Goal: Navigation & Orientation: Find specific page/section

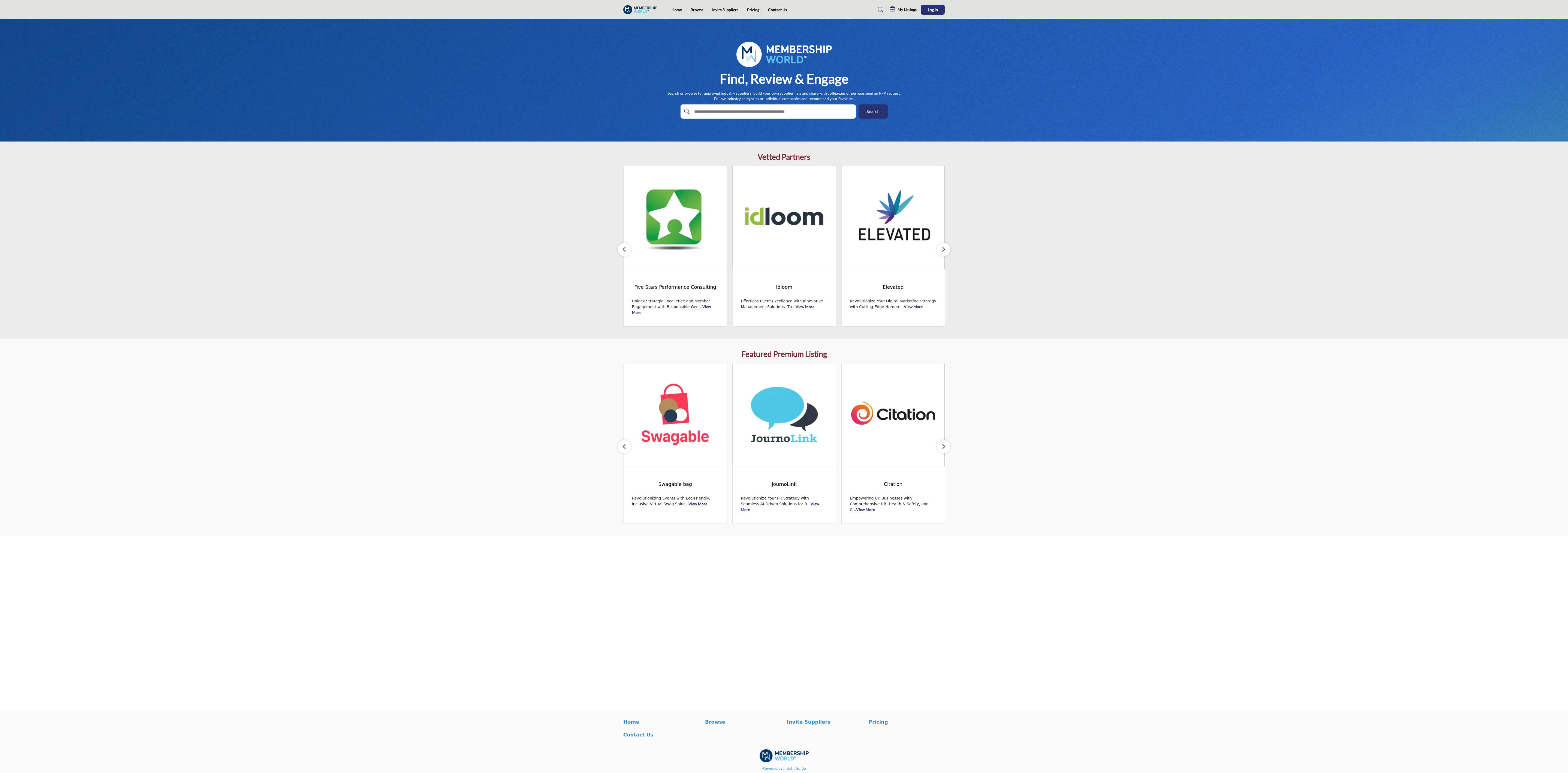
click at [521, 250] on button "button" at bounding box center [943, 249] width 13 height 13
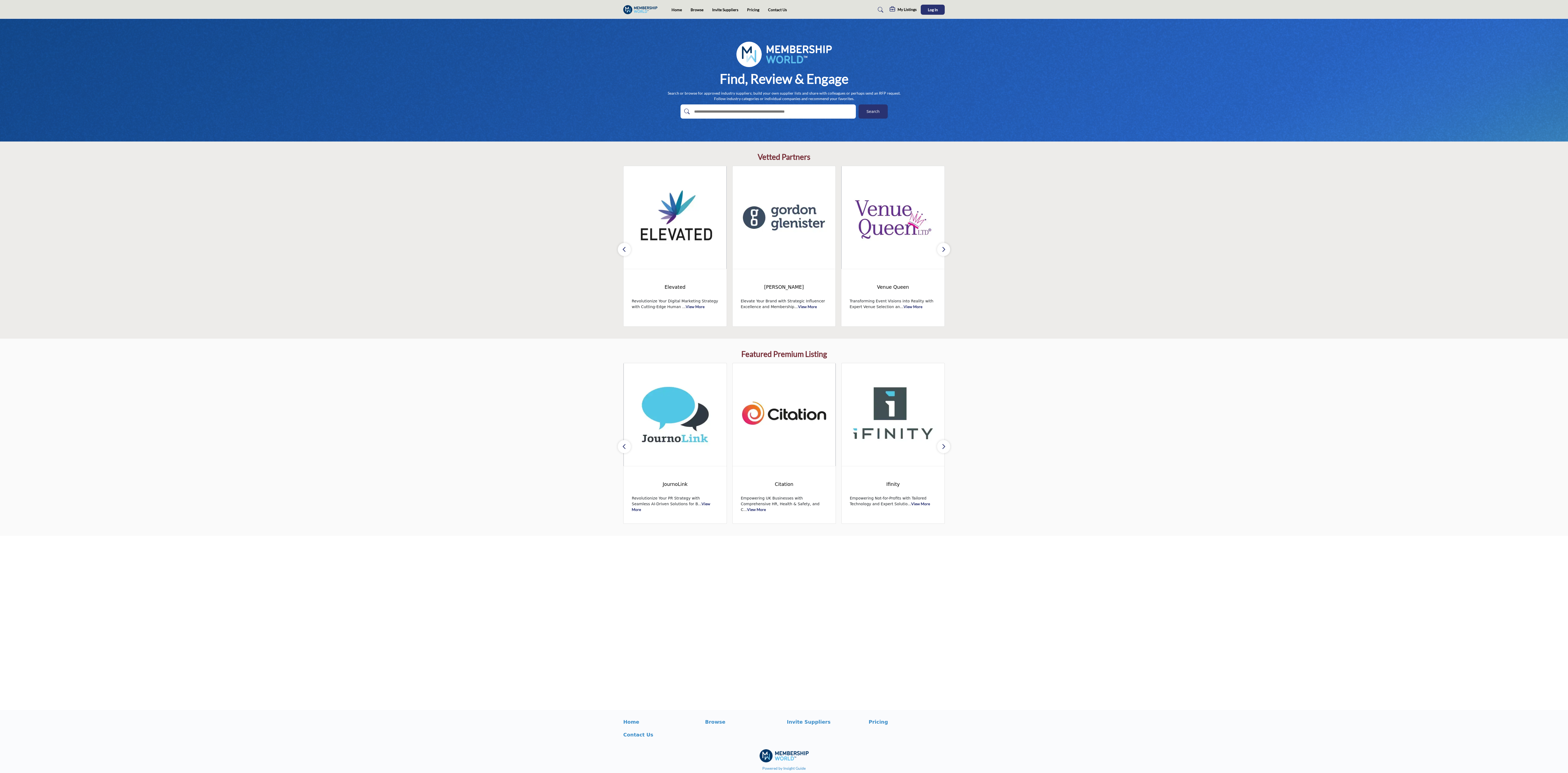
click at [521, 250] on button "button" at bounding box center [943, 249] width 13 height 13
click at [521, 243] on button "button" at bounding box center [624, 249] width 13 height 13
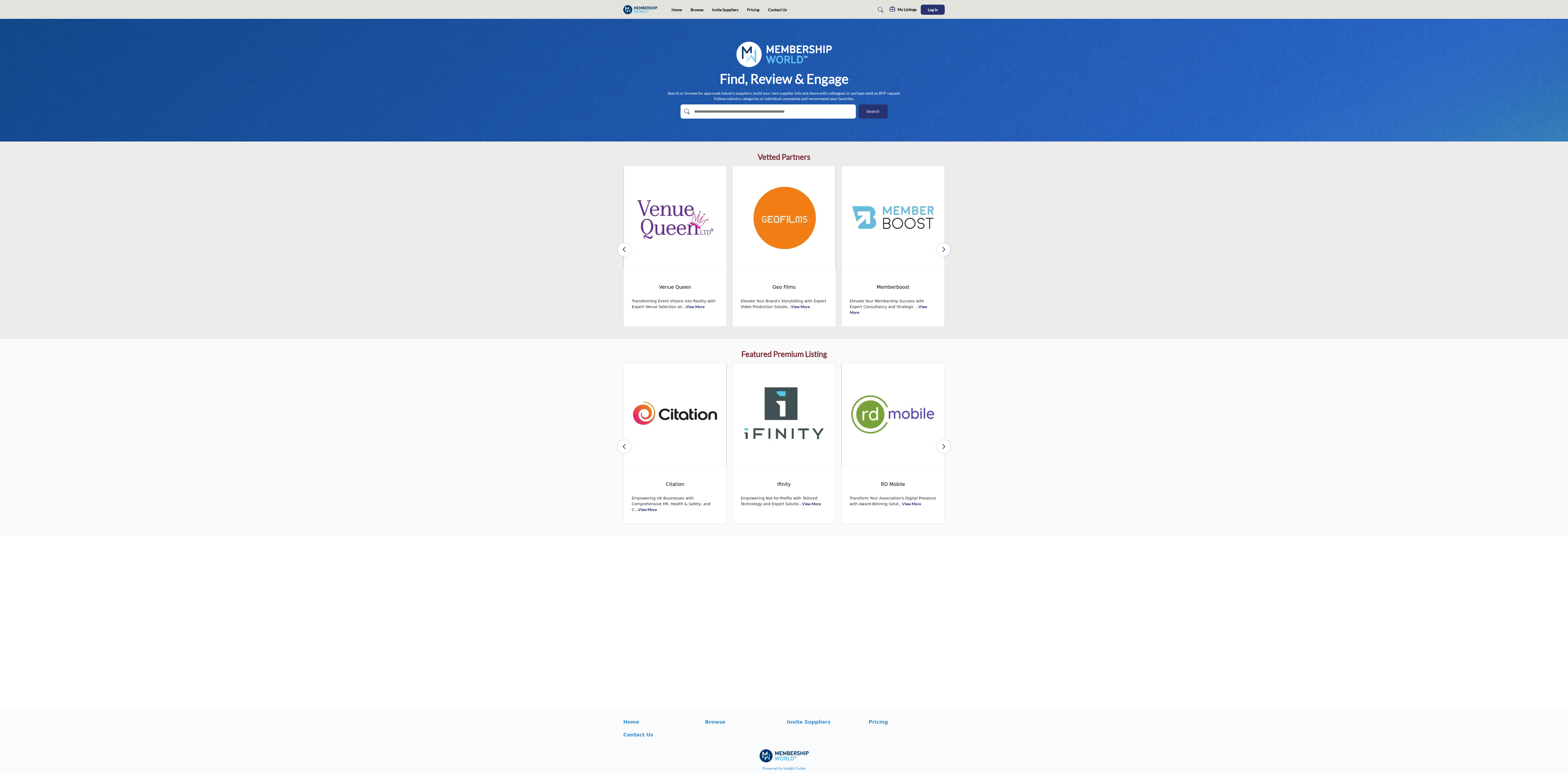
click at [521, 248] on icon "button" at bounding box center [943, 249] width 4 height 7
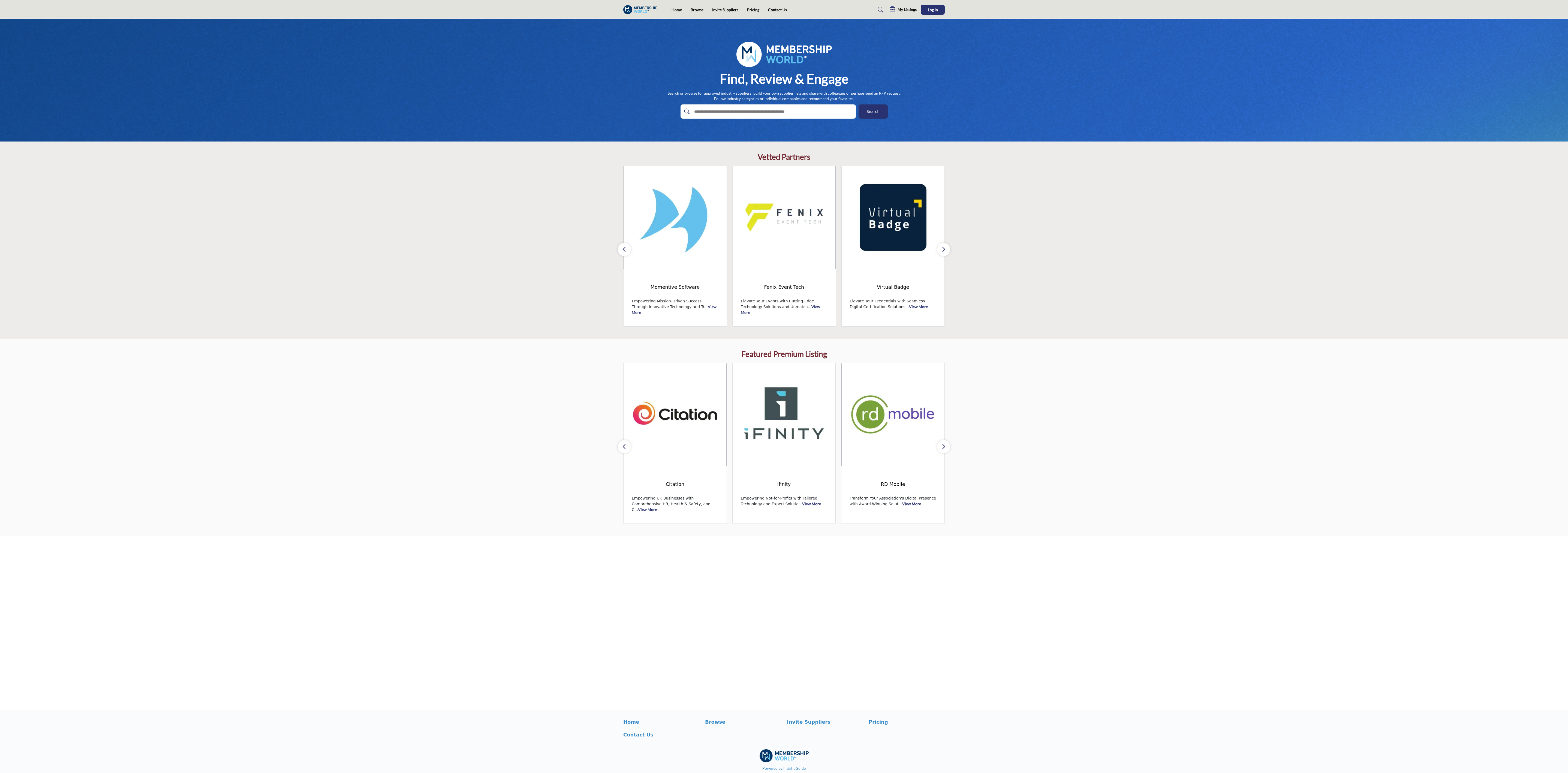
click at [521, 248] on icon "button" at bounding box center [943, 249] width 4 height 7
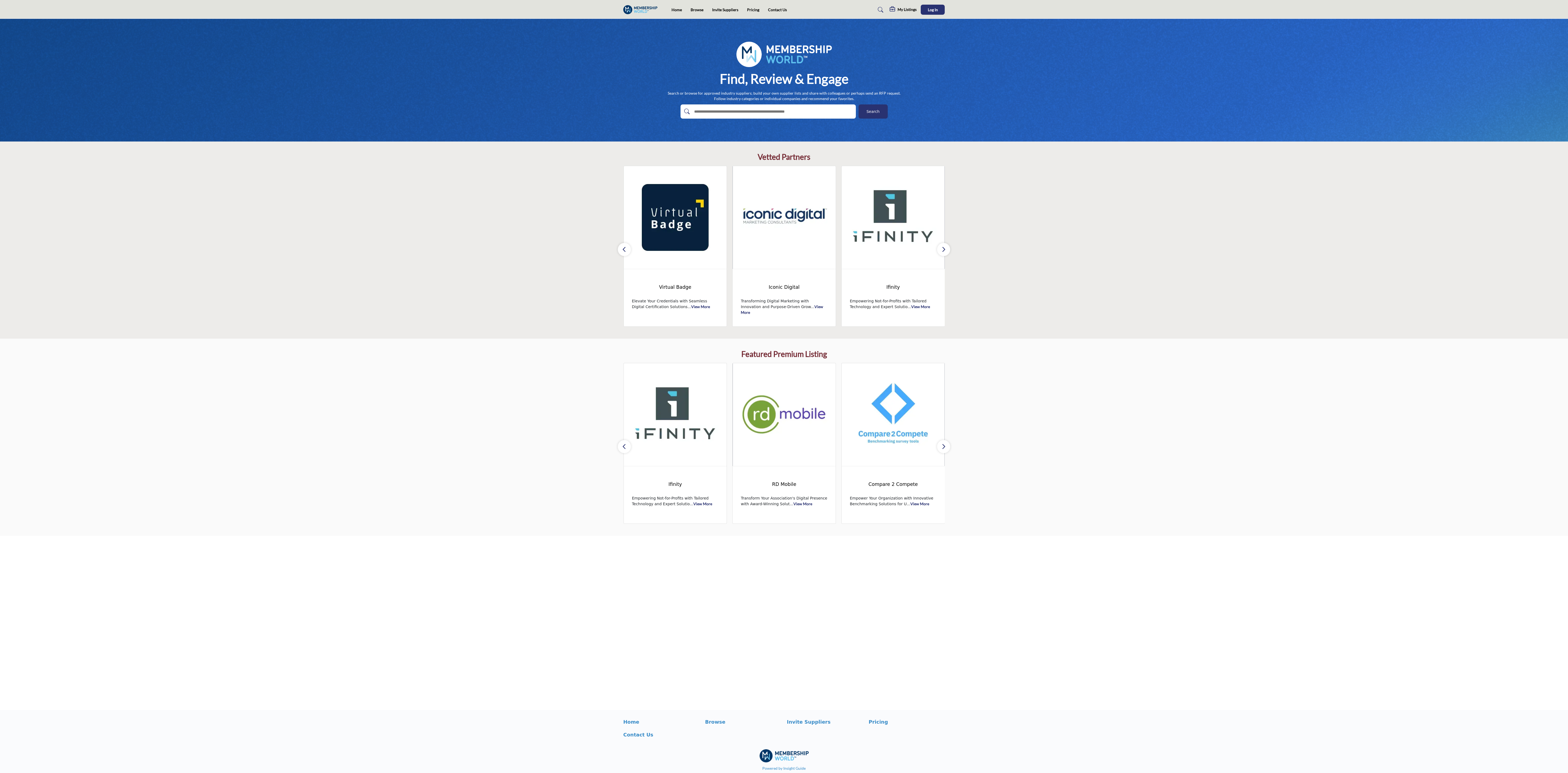
click at [521, 248] on icon "button" at bounding box center [943, 249] width 4 height 7
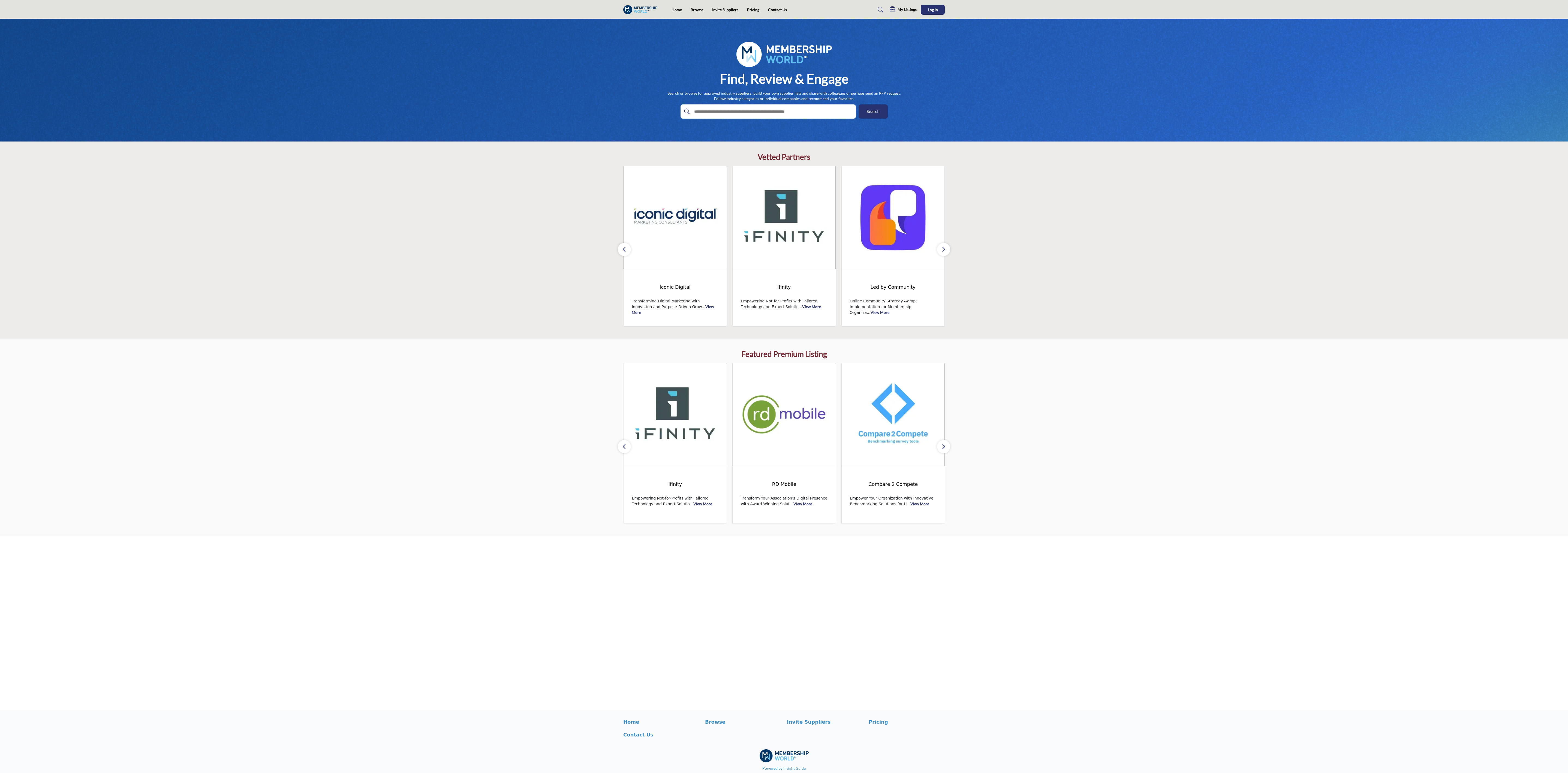
click at [521, 248] on icon "button" at bounding box center [943, 249] width 4 height 7
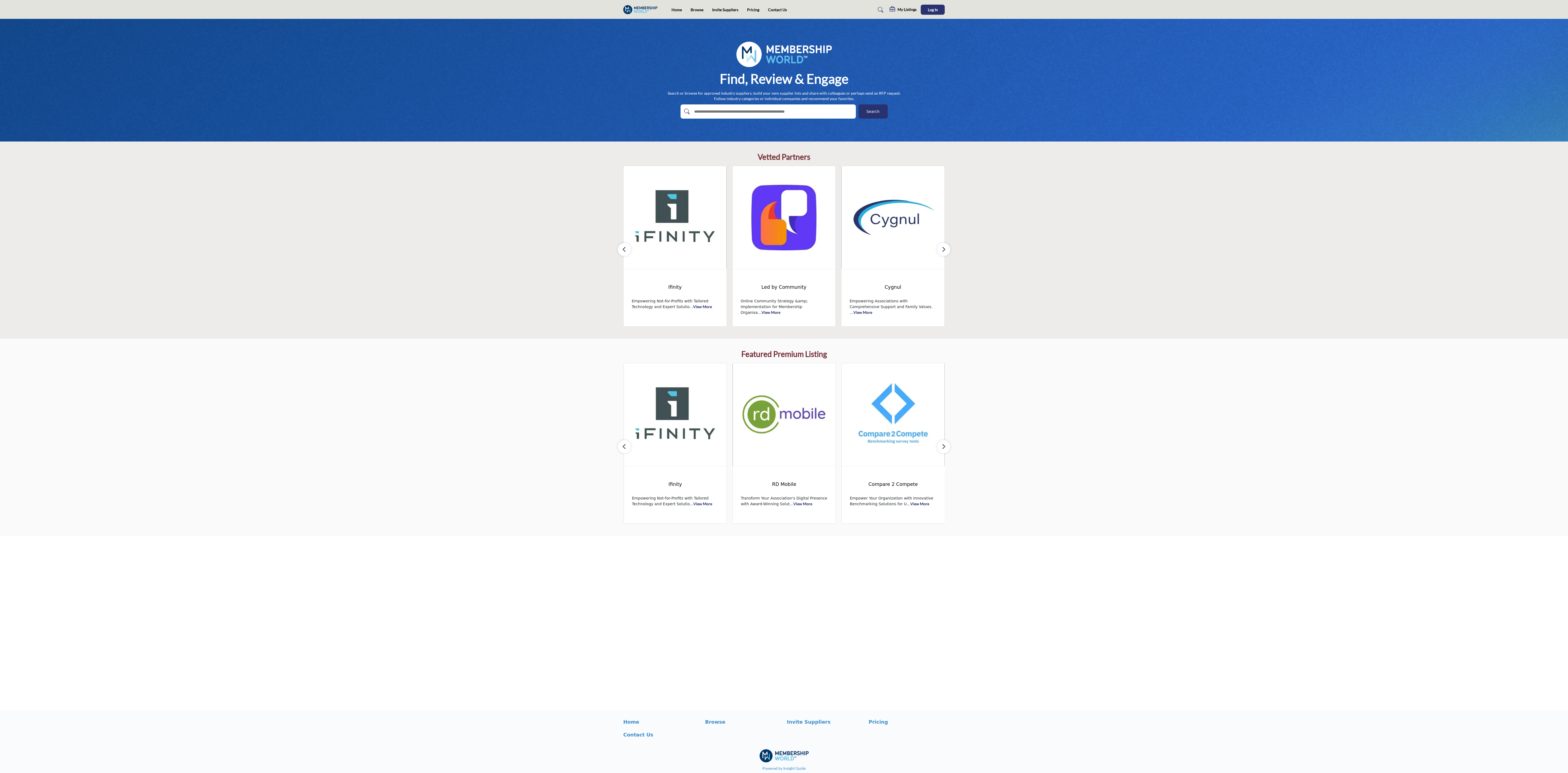
click at [521, 248] on icon "button" at bounding box center [943, 249] width 4 height 7
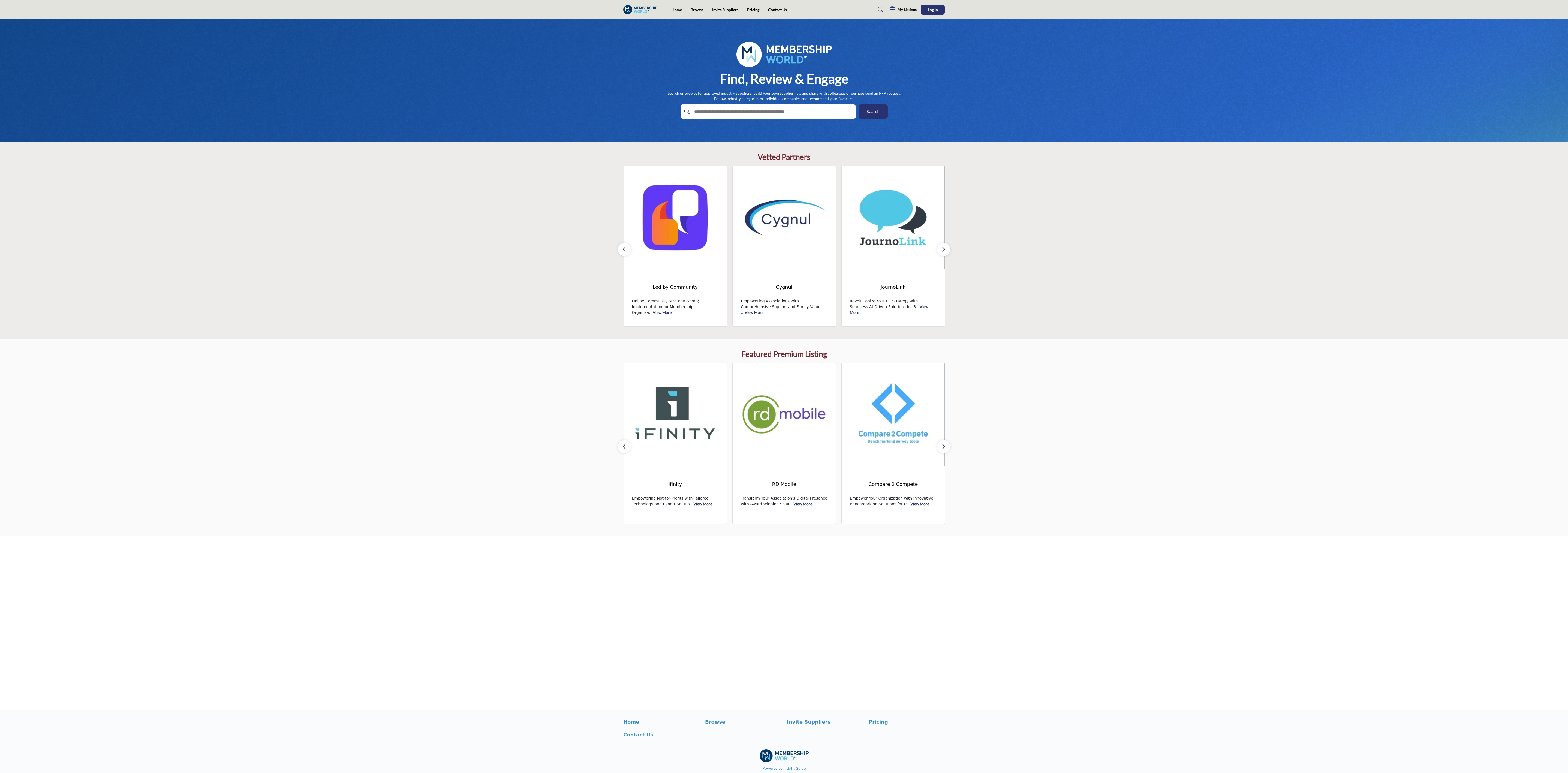
click at [521, 248] on icon "button" at bounding box center [943, 249] width 4 height 7
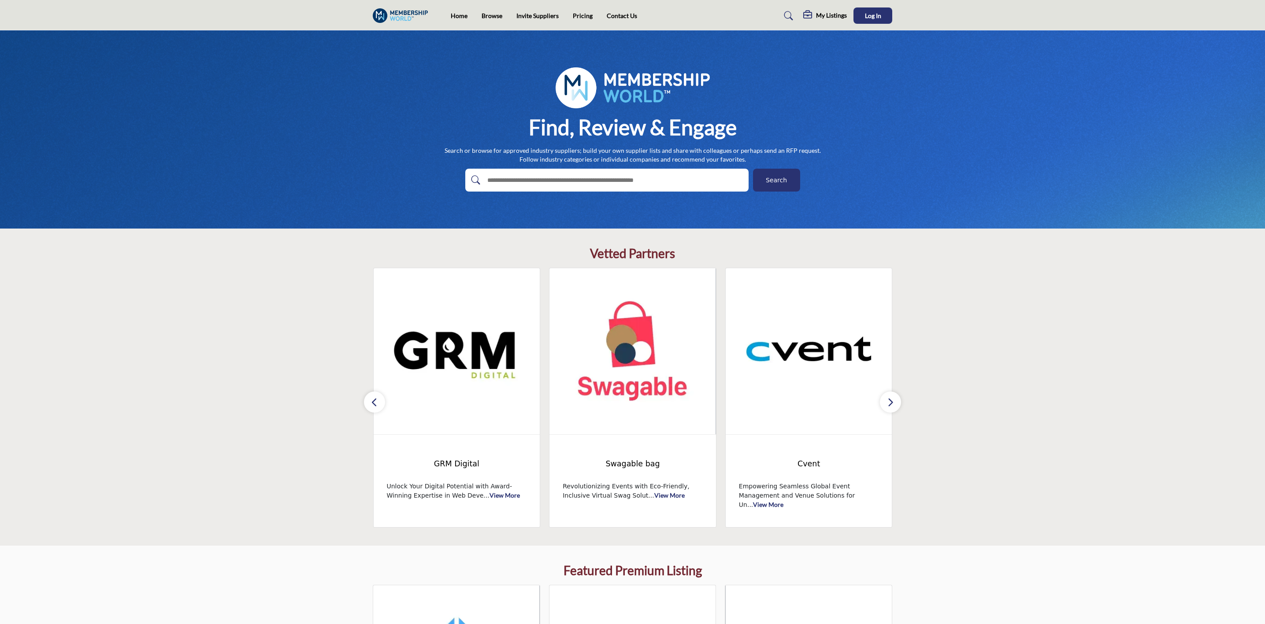
drag, startPoint x: 969, startPoint y: 365, endPoint x: 948, endPoint y: 196, distance: 170.4
click at [841, 196] on div "Find, Review & Engage Search or browse for approved industry suppliers; build y…" at bounding box center [632, 446] width 1265 height 833
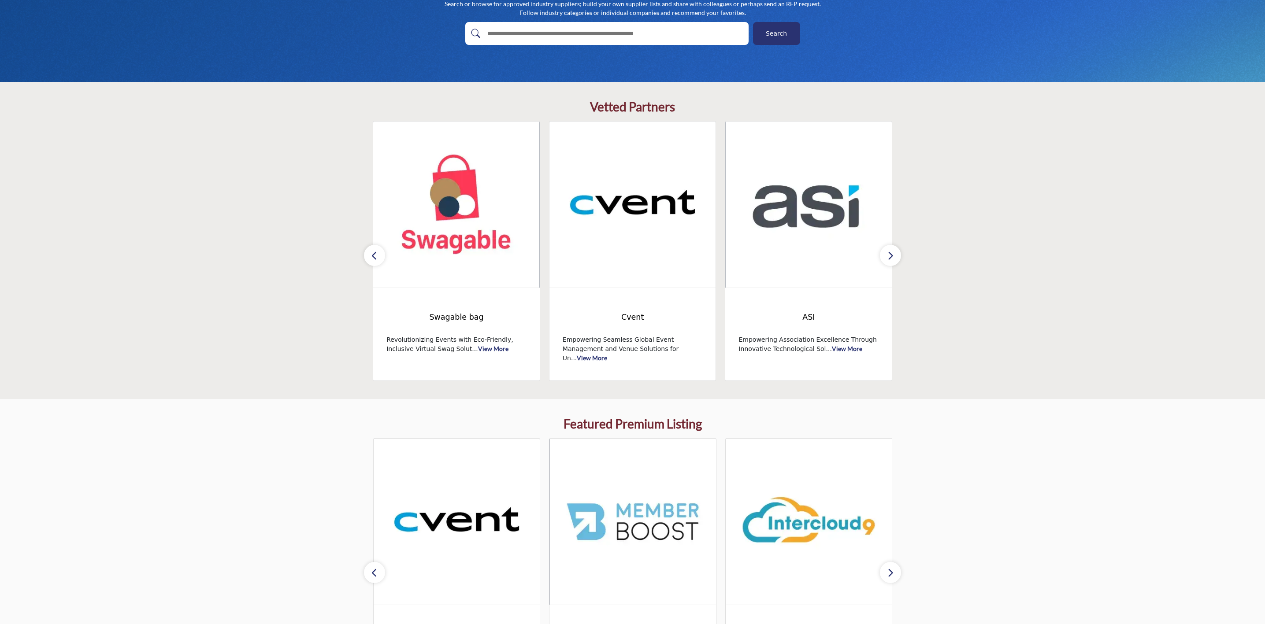
scroll to position [211, 0]
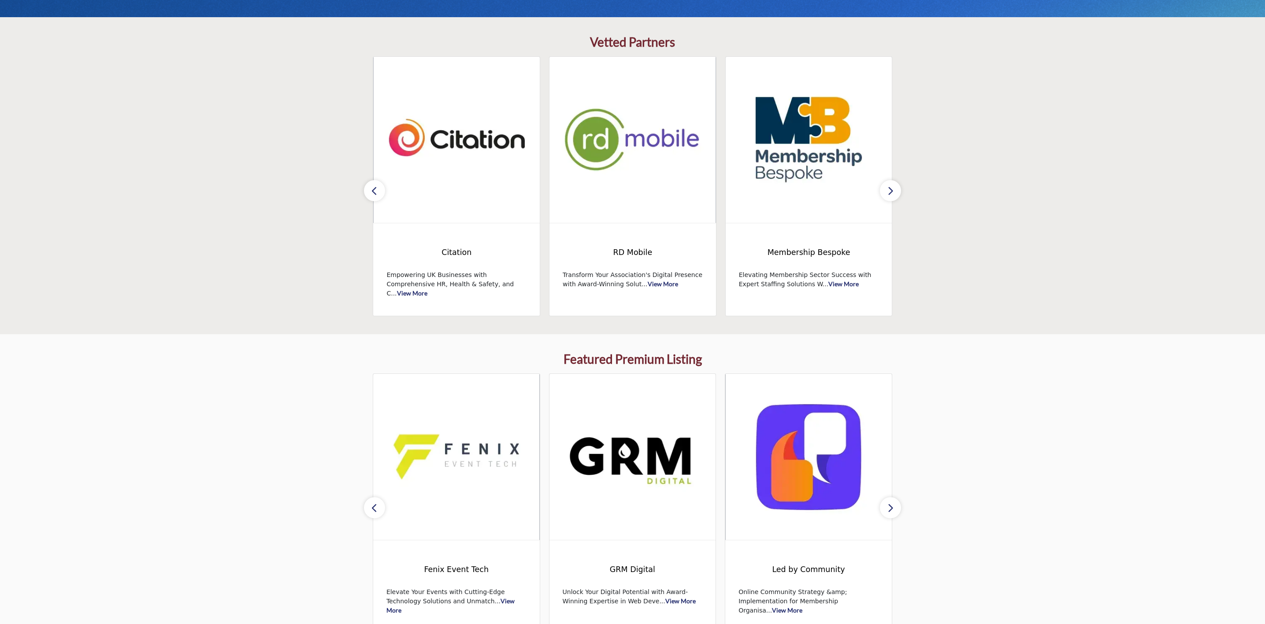
click at [841, 416] on icon "button" at bounding box center [890, 508] width 7 height 11
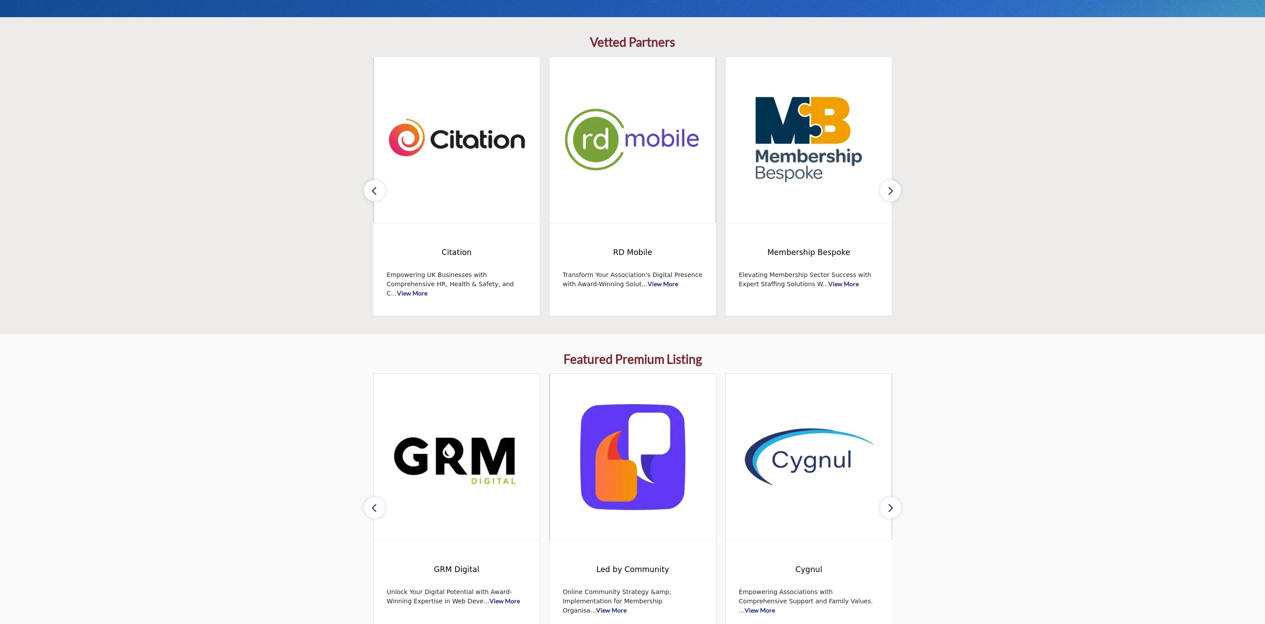
click at [841, 416] on icon "button" at bounding box center [890, 508] width 7 height 11
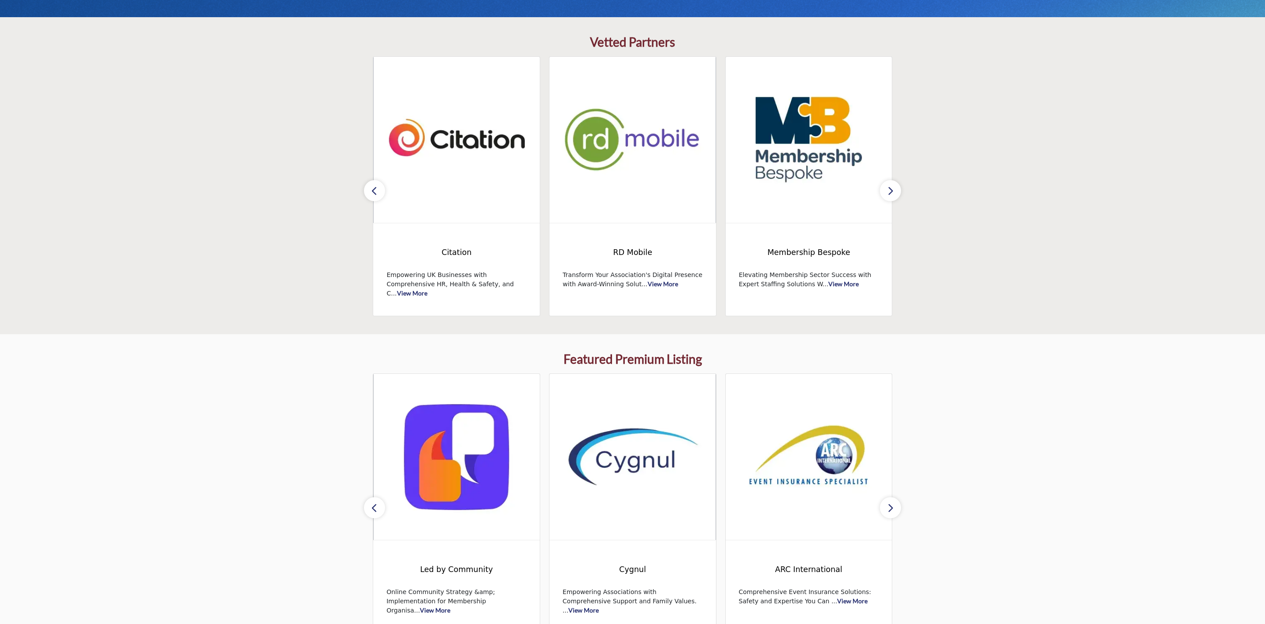
click at [841, 416] on icon "button" at bounding box center [890, 508] width 7 height 11
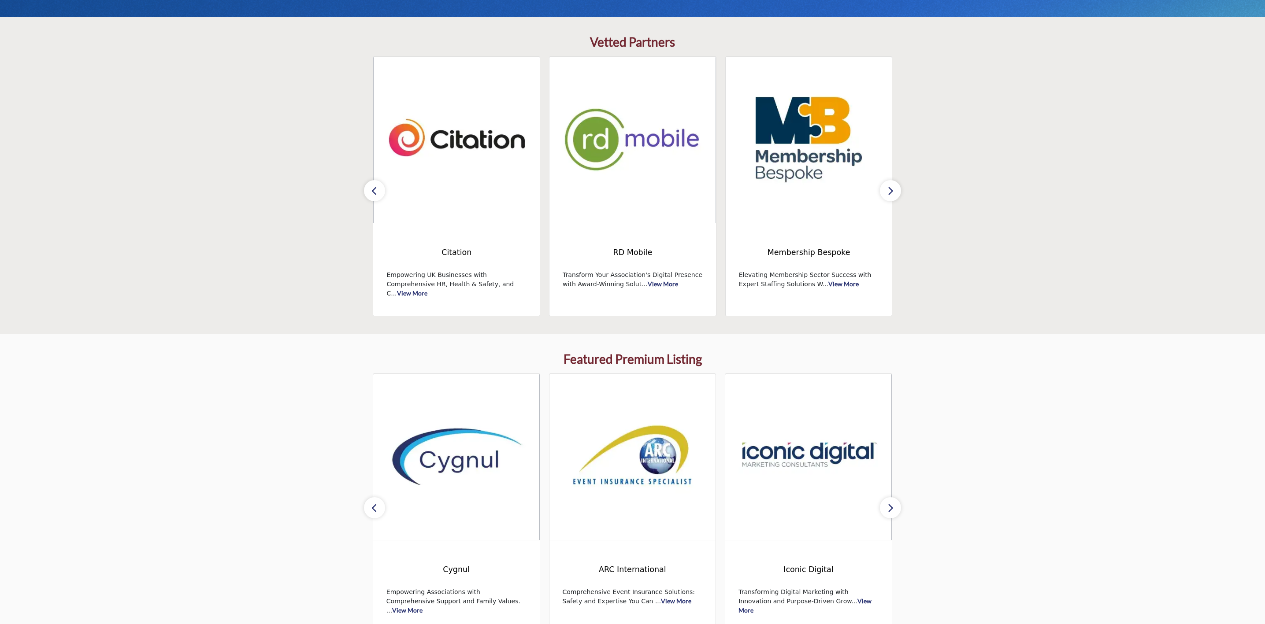
click at [841, 416] on icon "button" at bounding box center [890, 508] width 7 height 11
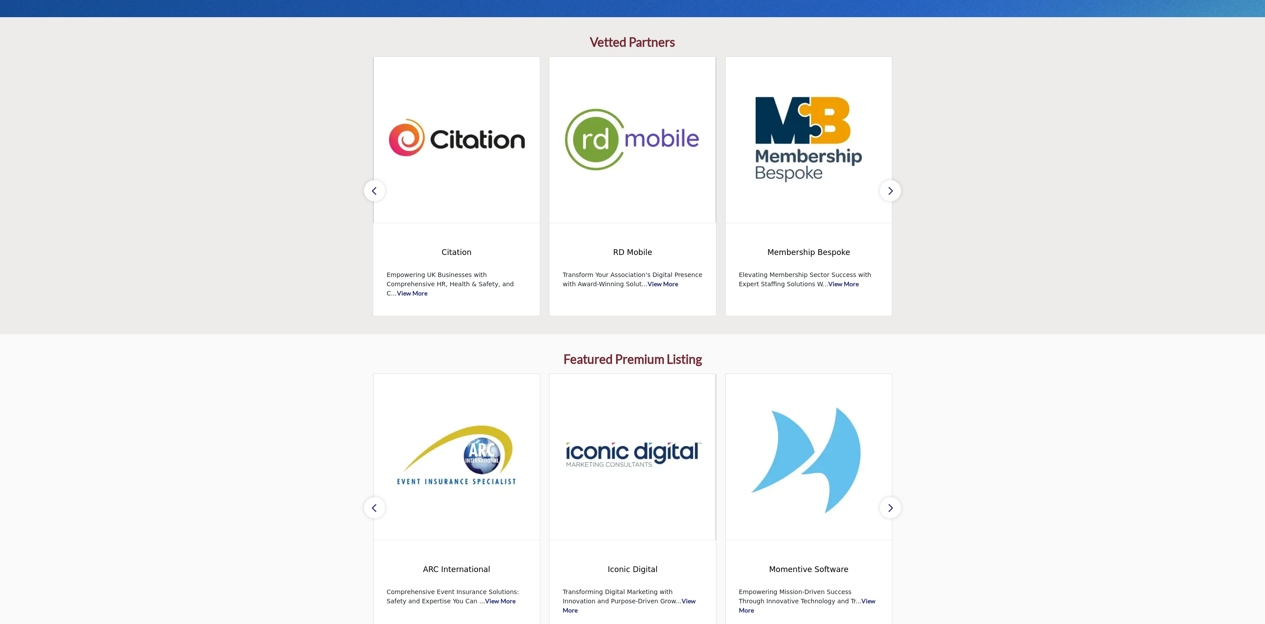
click at [841, 416] on icon "button" at bounding box center [890, 508] width 7 height 11
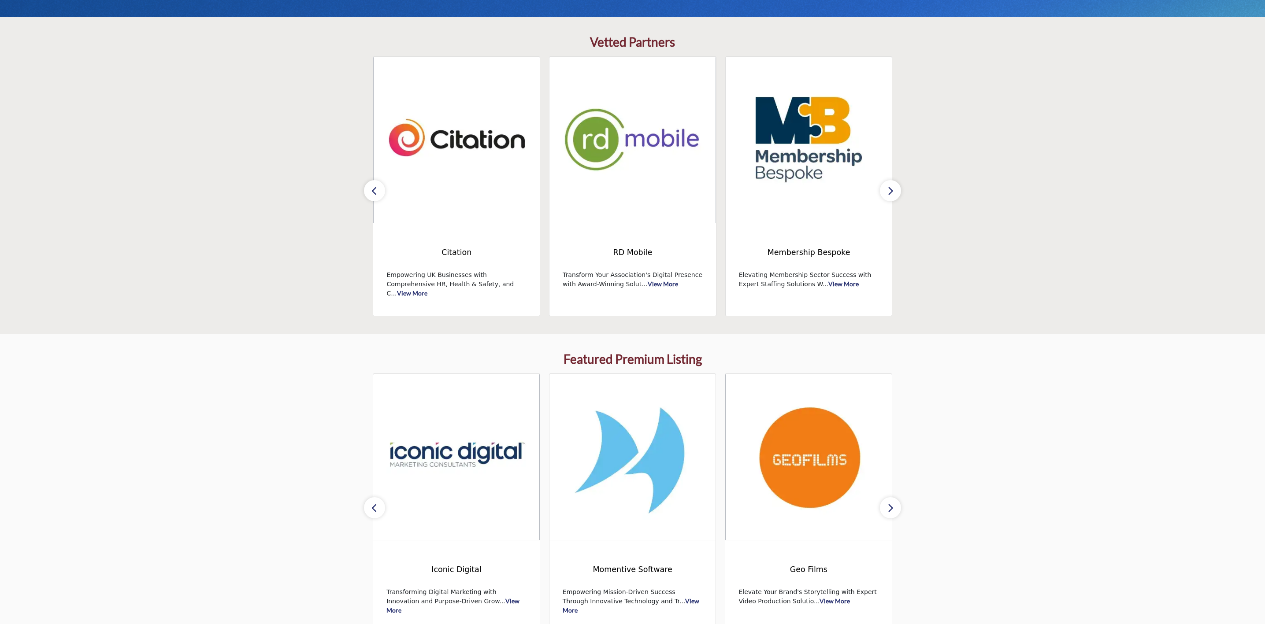
click at [841, 416] on icon "button" at bounding box center [890, 508] width 7 height 11
